Goal: Task Accomplishment & Management: Manage account settings

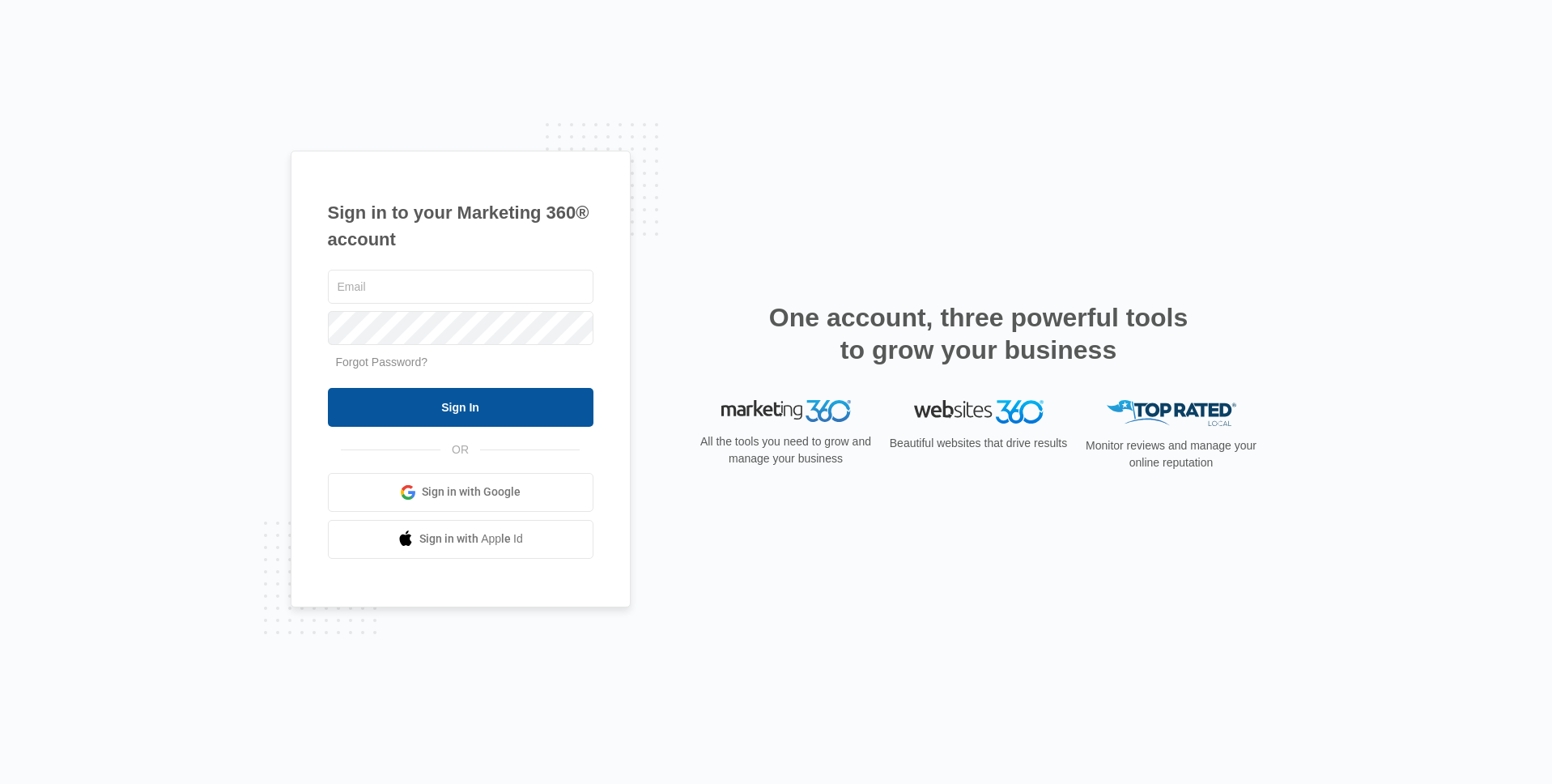
type input "[PERSON_NAME][EMAIL_ADDRESS][PERSON_NAME][DOMAIN_NAME]"
click at [430, 395] on input "Sign In" at bounding box center [460, 407] width 266 height 39
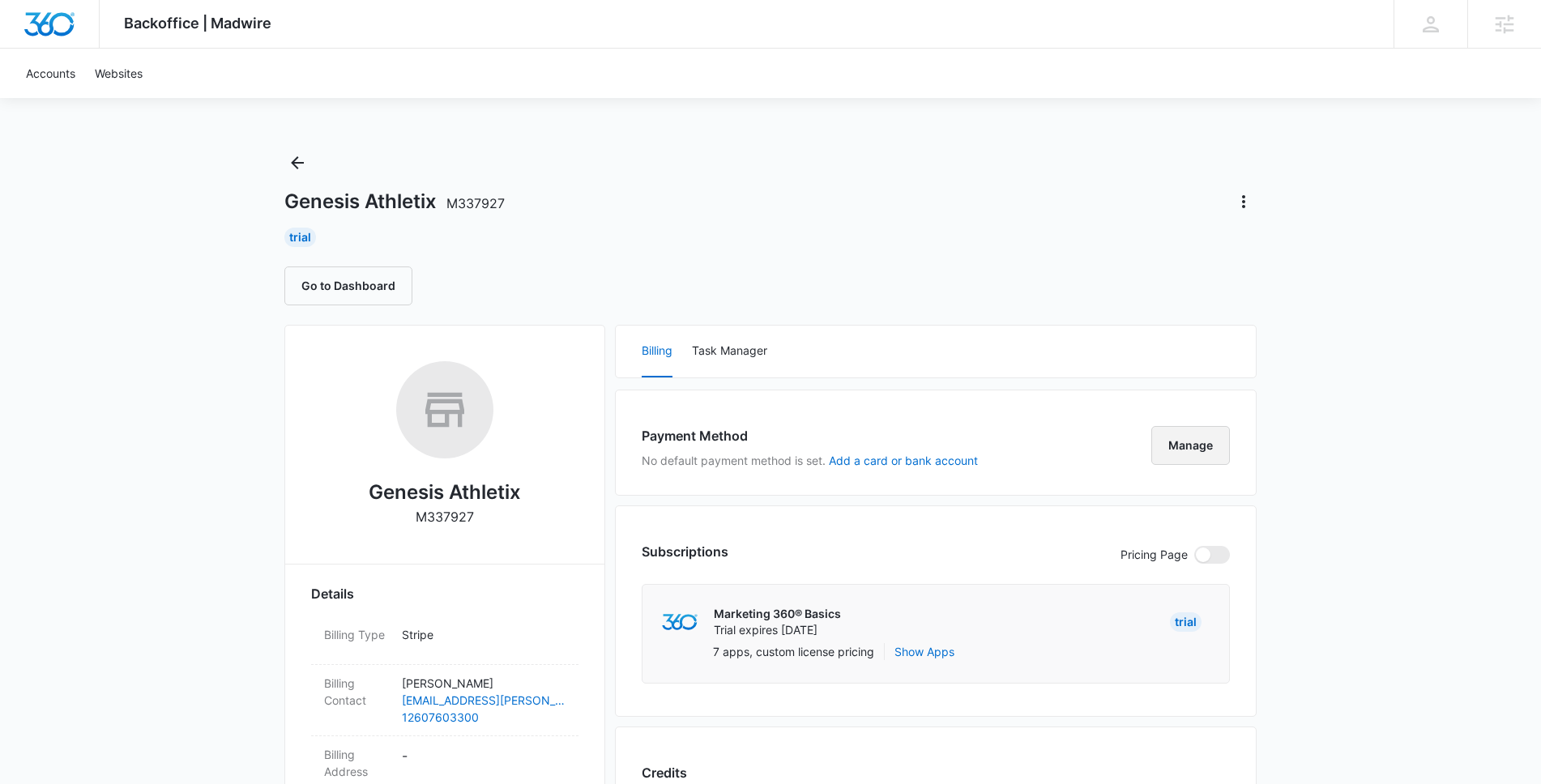
click at [1182, 444] on button "Manage" at bounding box center [1190, 445] width 79 height 39
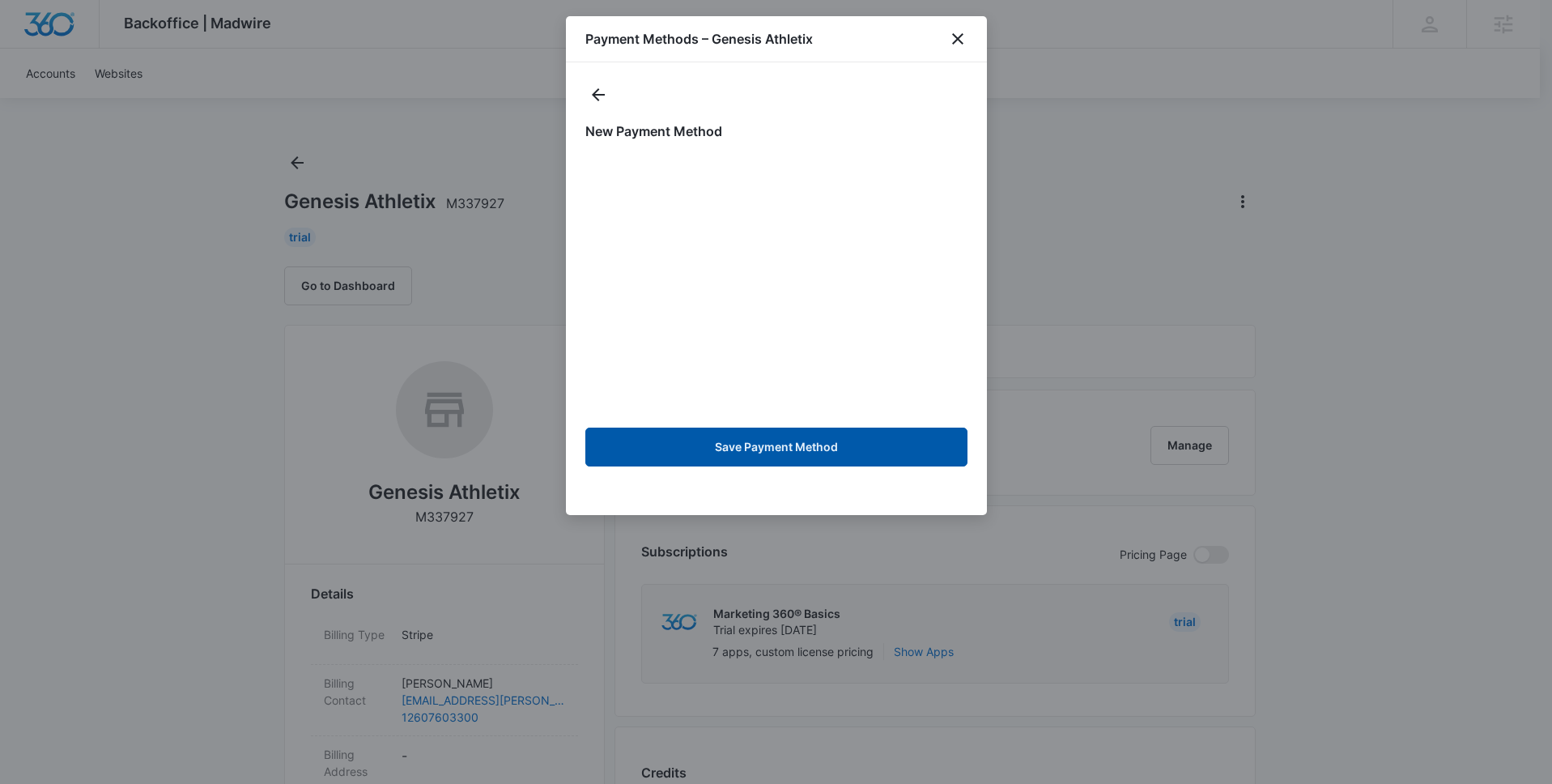
click at [780, 443] on button "Save Payment Method" at bounding box center [776, 447] width 382 height 39
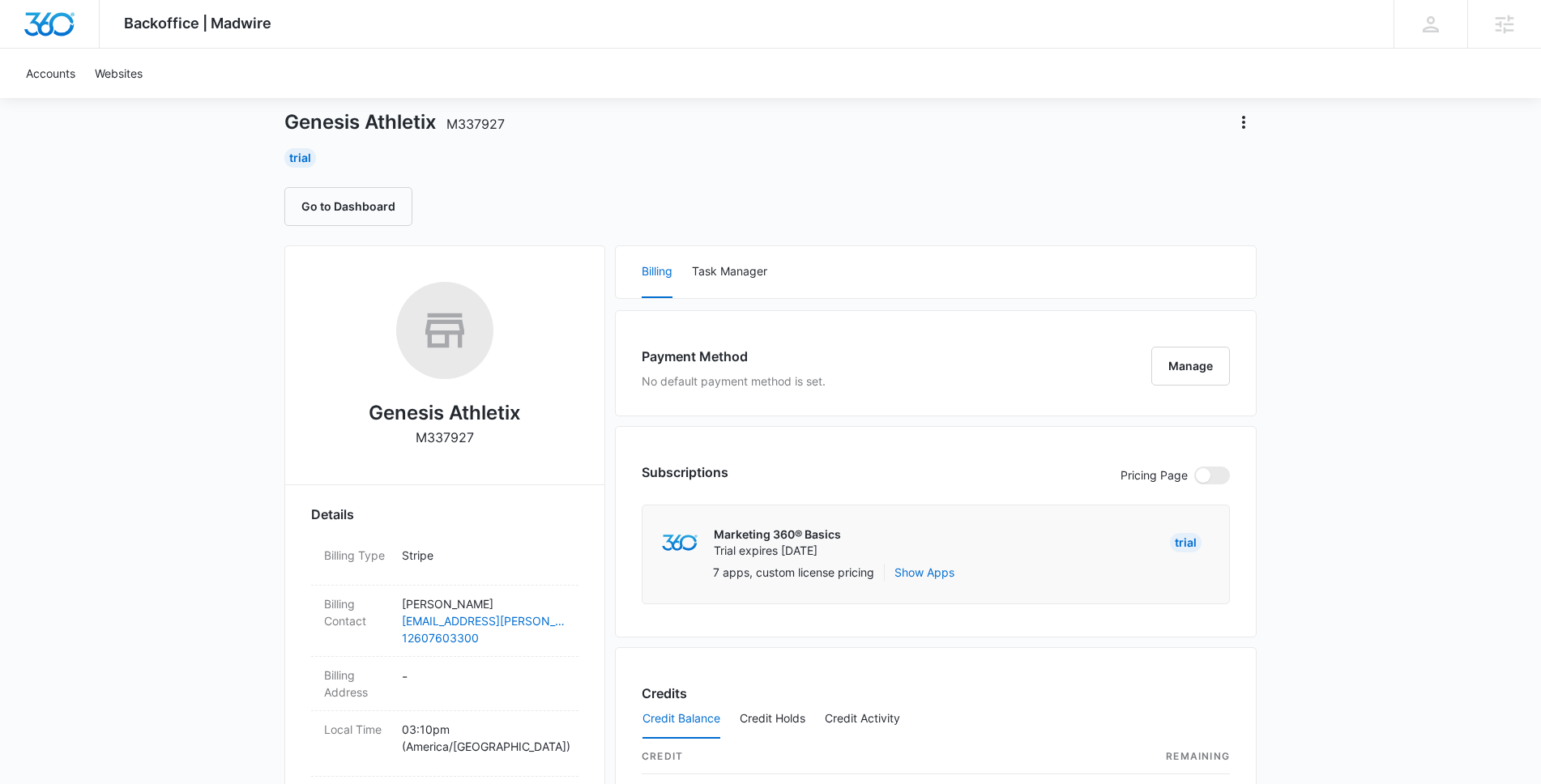
scroll to position [88, 0]
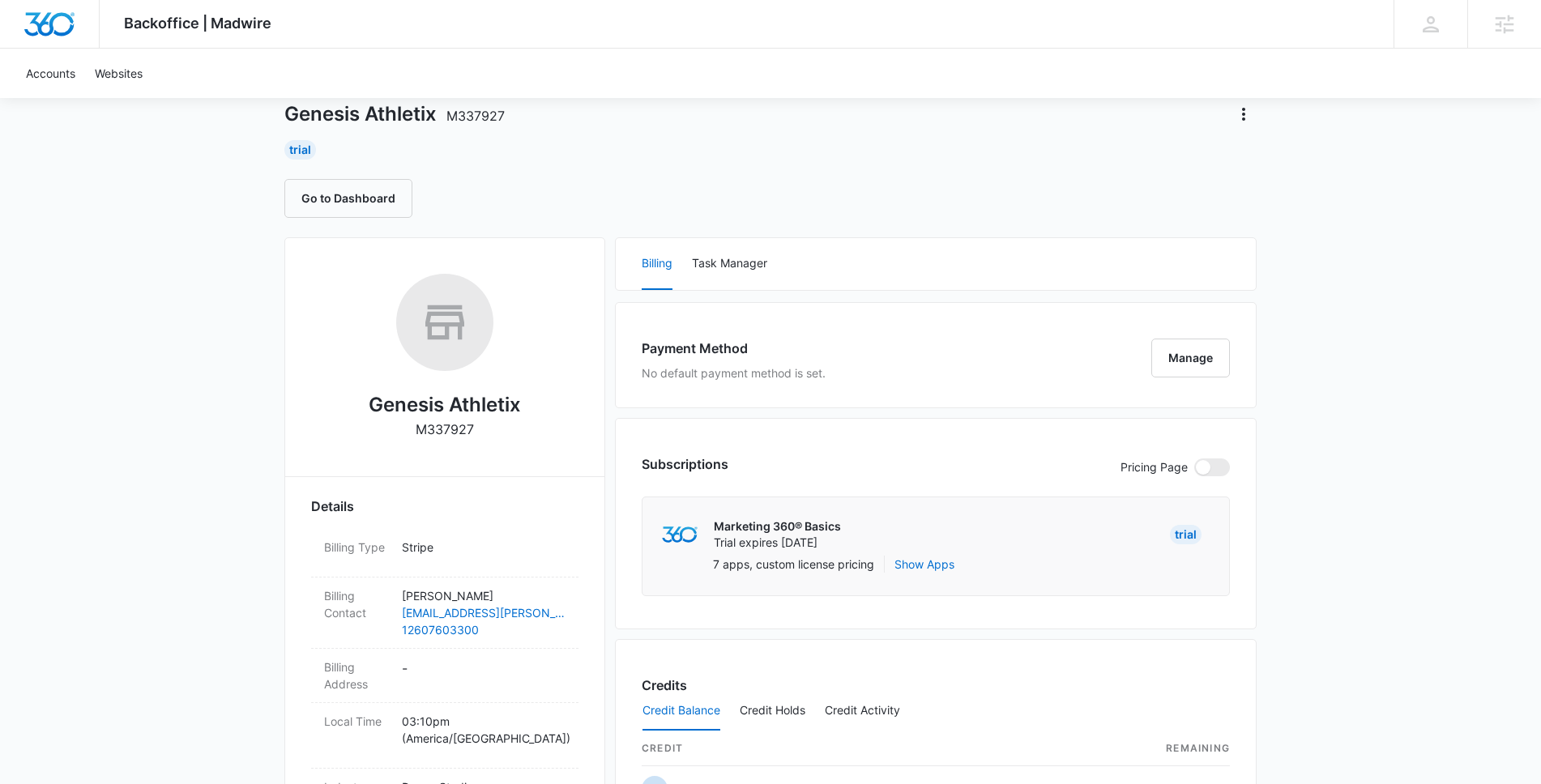
click at [1096, 363] on div "Payment Method No default payment method is set. [GEOGRAPHIC_DATA]" at bounding box center [936, 355] width 642 height 106
click at [1182, 365] on button "Manage" at bounding box center [1190, 357] width 79 height 39
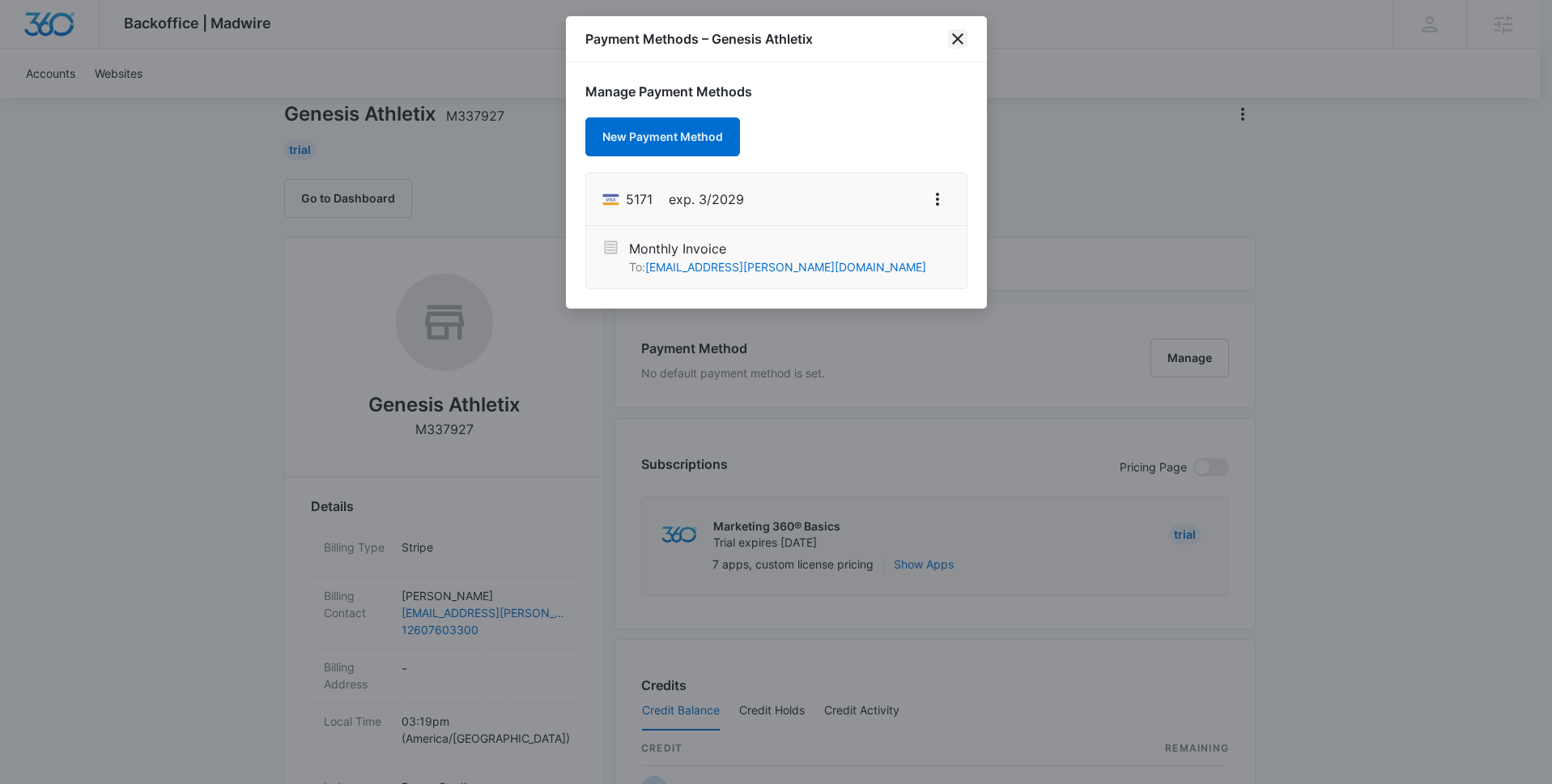
click at [962, 36] on icon "close" at bounding box center [958, 39] width 19 height 19
